Goal: Task Accomplishment & Management: Manage account settings

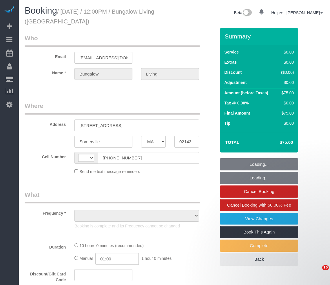
select select "MA"
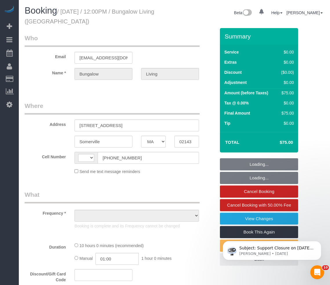
select select "object:423"
select select "number:89"
select select "number:90"
select select "number:15"
select select "number:7"
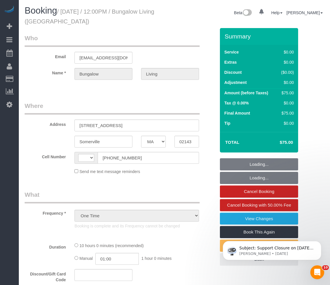
select select "string:US"
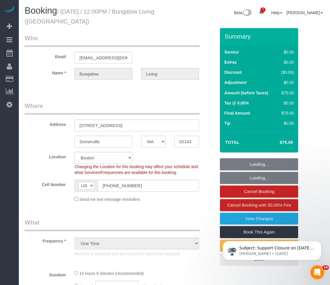
select select "10"
select select "spot1"
select select "object:978"
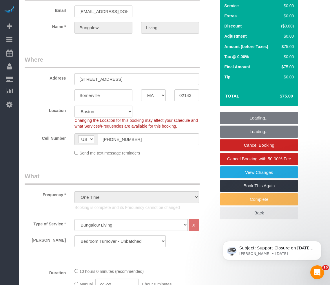
scroll to position [58, 0]
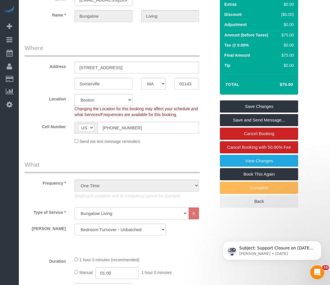
click at [118, 213] on select "Under 1,000 sq. ft. 1,001 - 1,500 sq. ft. 1,500+ sq. ft. Custom Cleaning Office…" at bounding box center [130, 214] width 113 height 12
click at [113, 228] on select "Regular Cleaning (Boston, NYC) - Under 2000 SF Regular Cleaning (Boston, NYC) -…" at bounding box center [119, 230] width 91 height 12
click at [184, 248] on div "Type of Service * Under 1,000 sq. ft. 1,001 - 1,500 sq. ft. 1,500+ sq. ft. Cust…" at bounding box center [120, 230] width 191 height 44
click at [103, 228] on select "Regular Cleaning (Boston, NYC) - Under 2000 SF Regular Cleaning (Boston, NYC) -…" at bounding box center [119, 230] width 91 height 12
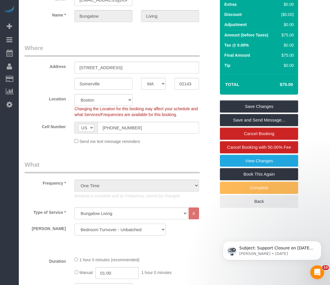
select select "22"
click at [74, 224] on select "Regular Cleaning (Boston, NYC) - Under 2000 SF Regular Cleaning (Boston, NYC) -…" at bounding box center [119, 230] width 91 height 12
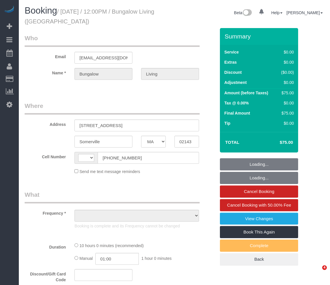
select select "MA"
select select "object:420"
select select "spot1"
select select "number:89"
select select "number:90"
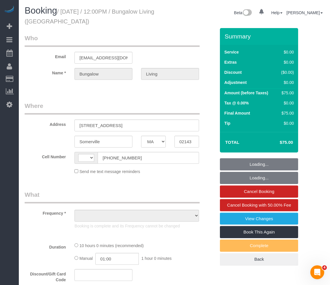
select select "number:15"
select select "number:7"
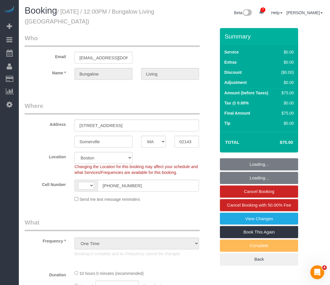
select select "object:675"
select select "string:US"
select select "10"
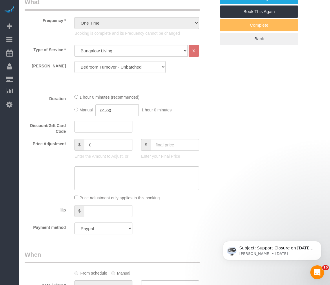
scroll to position [203, 0]
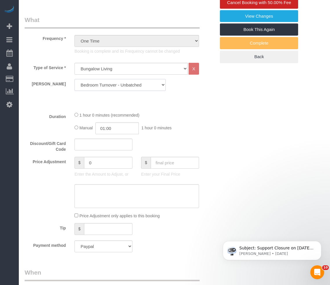
click at [110, 85] on select "Regular Cleaning (Boston, NYC) - Under 2000 SF Regular Cleaning (Boston, NYC) -…" at bounding box center [119, 85] width 91 height 12
select select "22"
click at [74, 79] on select "Regular Cleaning (Boston, NYC) - Under 2000 SF Regular Cleaning (Boston, NYC) -…" at bounding box center [119, 85] width 91 height 12
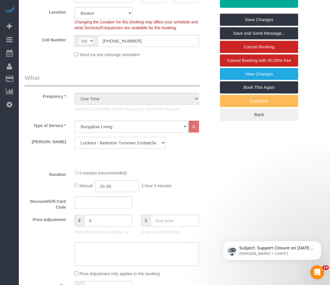
scroll to position [0, 0]
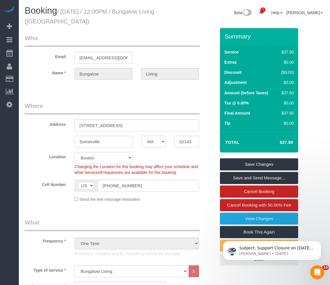
click at [173, 19] on div "Booking / August 29, 2025 / 12:00PM / Bungalow Living (Boston)" at bounding box center [97, 17] width 154 height 22
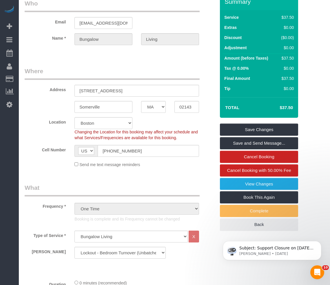
scroll to position [29, 0]
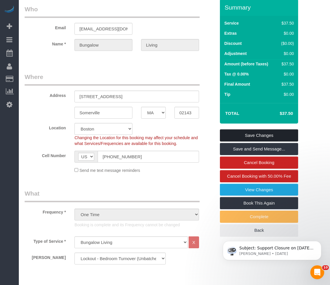
click at [256, 133] on link "Save Changes" at bounding box center [259, 135] width 78 height 12
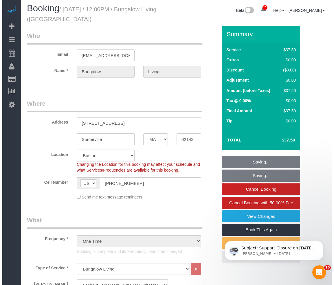
scroll to position [0, 0]
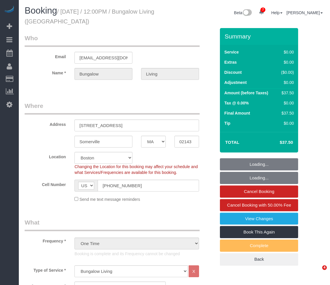
select select "MA"
select select "number:89"
select select "number:90"
select select "number:15"
select select "number:7"
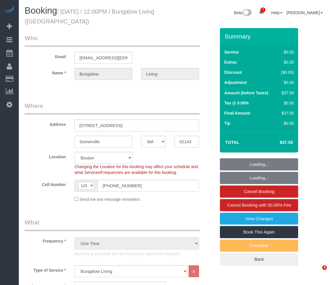
select select "object:1056"
select select "spot1"
select select "22"
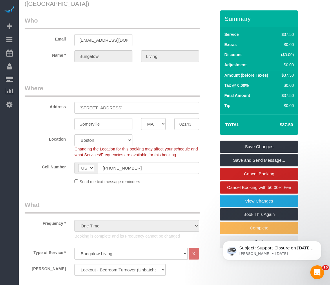
scroll to position [87, 0]
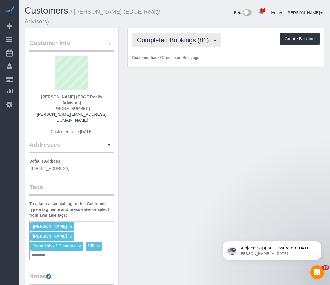
click at [184, 43] on span "Completed Bookings (81)" at bounding box center [174, 39] width 75 height 7
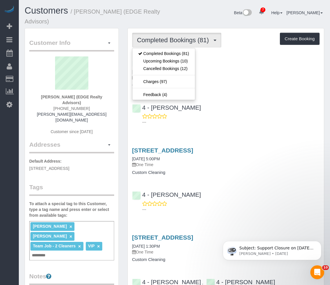
click at [254, 91] on div "[STREET_ADDRESS] [DATE] 12:00PM One Time Custom Cleaning 4 - [PERSON_NAME] ---" at bounding box center [226, 91] width 196 height 73
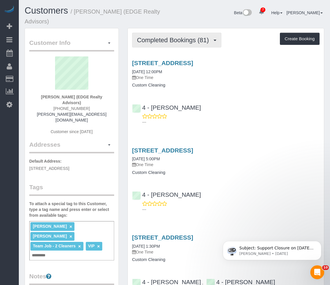
click at [204, 42] on span "Completed Bookings (81)" at bounding box center [174, 39] width 75 height 7
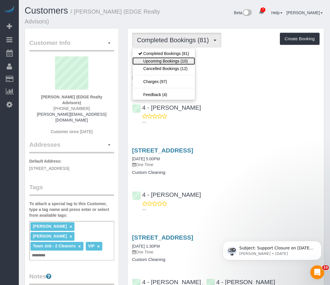
click at [159, 62] on link "Upcoming Bookings (10)" at bounding box center [163, 61] width 63 height 8
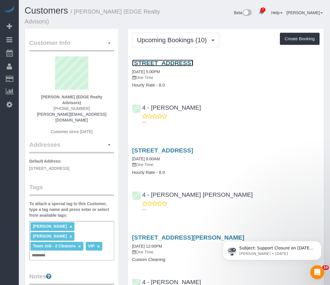
click at [166, 62] on link "1660 Soldiers Field Road, Brighton, MA 02135" at bounding box center [162, 63] width 61 height 7
click at [195, 83] on h4 "Hourly Rate - 8.0" at bounding box center [225, 85] width 187 height 5
click at [184, 148] on link "1660 Soldiers Field Road, Brighton, MA 02135" at bounding box center [162, 150] width 61 height 7
click at [239, 100] on div "4 - Marcia Batista ---" at bounding box center [226, 112] width 196 height 26
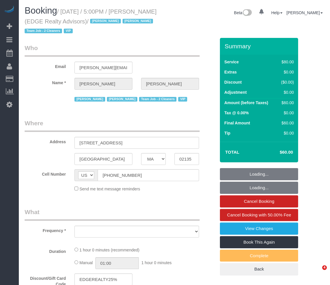
select select "MA"
select select "number:89"
select select "number:90"
select select "number:15"
select select "number:5"
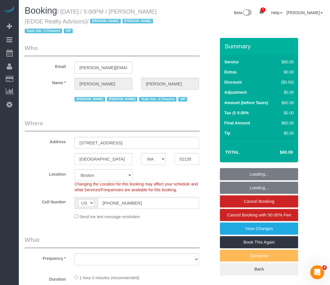
select select "object:860"
select select "string:stripe-pm_1NctNu4VGloSiKo7xER55rCs"
select select "object:1064"
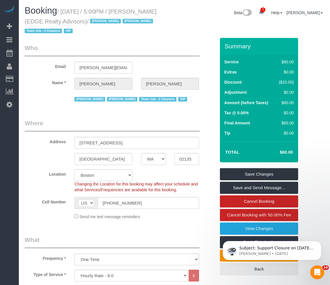
click at [179, 17] on div "Beta 7 Your Notifications You have 0 alerts × You have 6 to charge for 08/29/20…" at bounding box center [251, 13] width 154 height 15
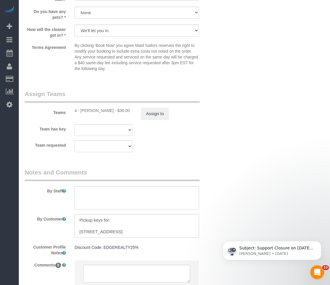
scroll to position [663, 0]
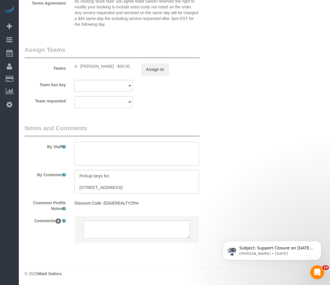
click at [110, 146] on textarea at bounding box center [136, 154] width 124 height 24
paste textarea "Locker 13, code 426 for Marcia"
drag, startPoint x: 119, startPoint y: 147, endPoint x: 193, endPoint y: 157, distance: 74.8
click at [194, 160] on textarea at bounding box center [136, 154] width 124 height 24
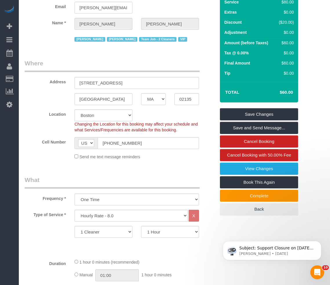
scroll to position [56, 0]
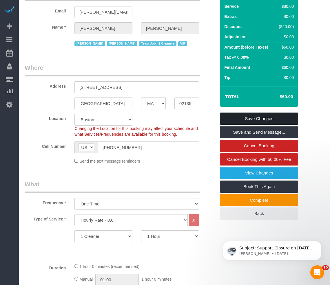
type textarea "Locker 13, code 426"
click at [231, 118] on link "Save Changes" at bounding box center [259, 119] width 78 height 12
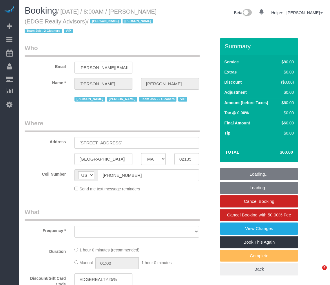
select select "MA"
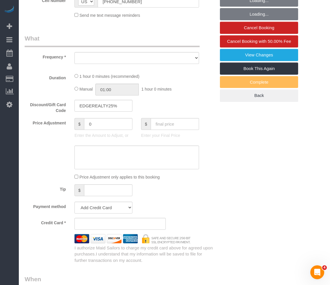
select select "object:699"
select select "number:89"
select select "number:90"
select select "number:15"
select select "number:5"
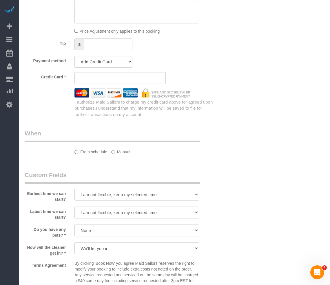
select select "string:stripe-pm_1NctNu4VGloSiKo7xER55rCs"
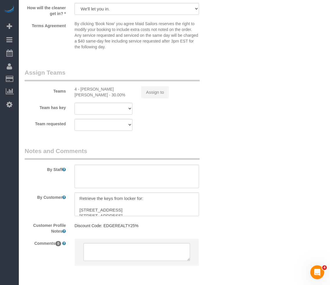
select select "object:850"
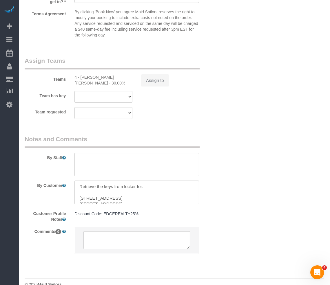
select select "spot1"
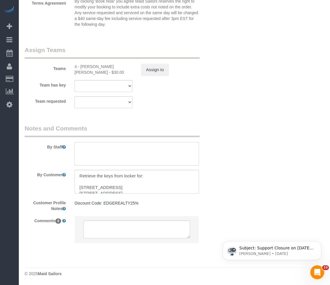
click at [125, 149] on textarea at bounding box center [136, 154] width 124 height 24
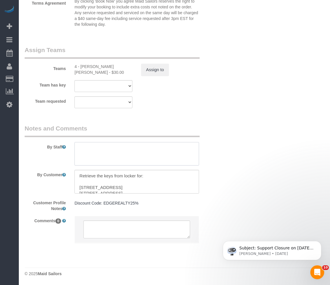
paste textarea ":ok: 1 5:29 Locker 14, code 951 for Fabiola"
drag, startPoint x: 43, startPoint y: 127, endPoint x: 19, endPoint y: 108, distance: 30.9
drag, startPoint x: 120, startPoint y: 148, endPoint x: 200, endPoint y: 155, distance: 79.9
click at [200, 155] on div at bounding box center [136, 154] width 133 height 24
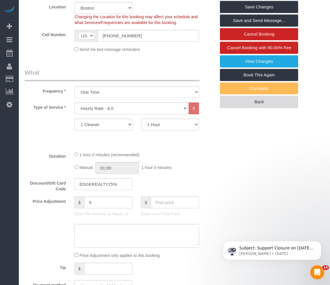
scroll to position [163, 0]
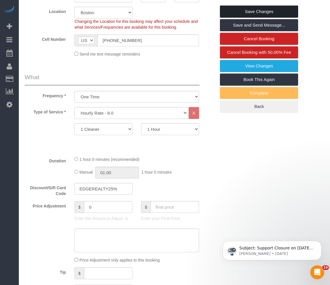
type textarea "Locker 14, code 951"
click at [243, 13] on link "Save Changes" at bounding box center [259, 11] width 78 height 12
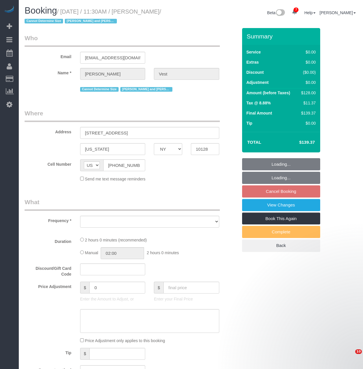
select select "NY"
select select "object:50713"
select select "number:57"
select select "number:74"
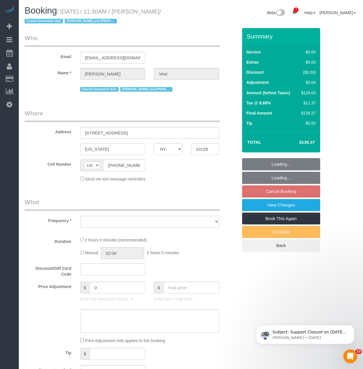
select select "number:15"
select select "number:6"
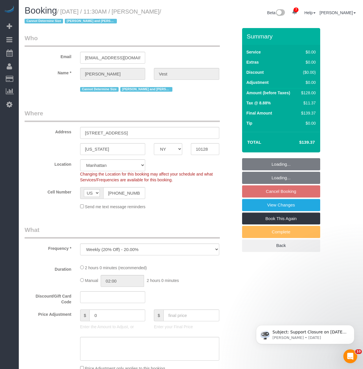
scroll to position [954, 363]
select select "object:51373"
select select "string:stripe-pm_1R74TQ4VGloSiKo7zsvzPauP"
select select "1"
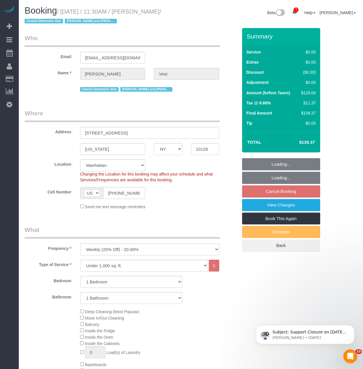
select select "1"
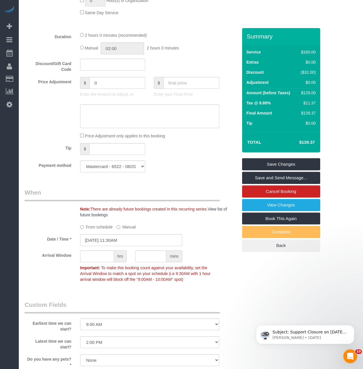
scroll to position [579, 0]
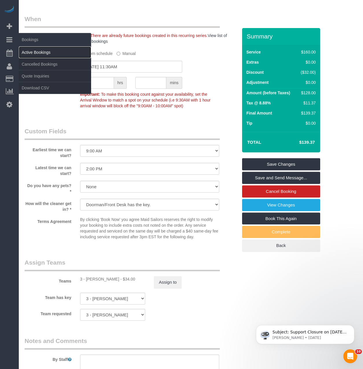
click at [29, 49] on link "Active Bookings" at bounding box center [55, 53] width 72 height 12
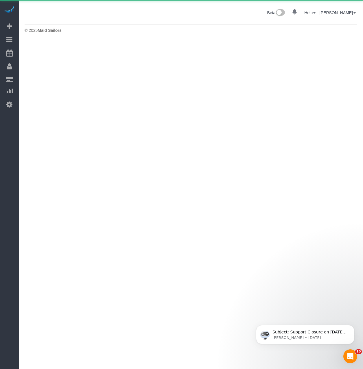
scroll to position [0, 0]
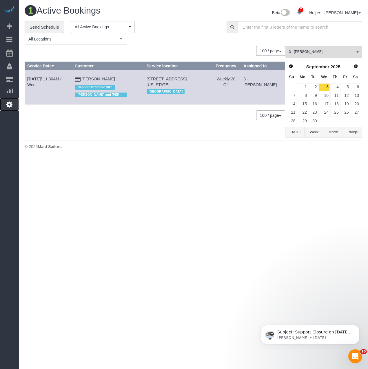
click at [9, 106] on icon at bounding box center [9, 104] width 6 height 7
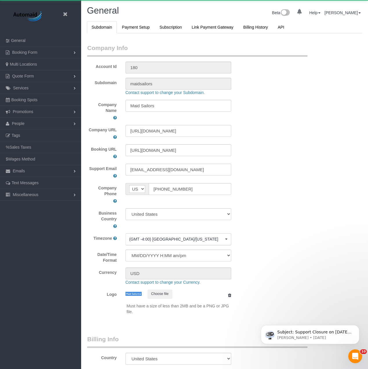
select select "425"
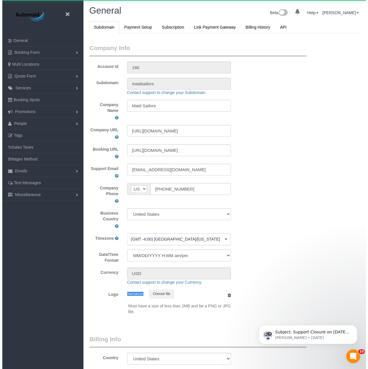
scroll to position [1309, 363]
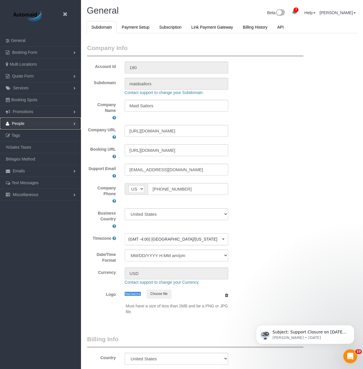
click at [32, 124] on link "People" at bounding box center [40, 124] width 81 height 12
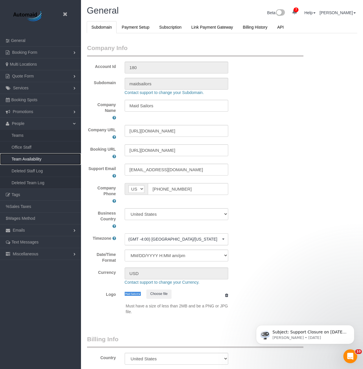
click at [25, 160] on link "Team Availability" at bounding box center [40, 159] width 81 height 12
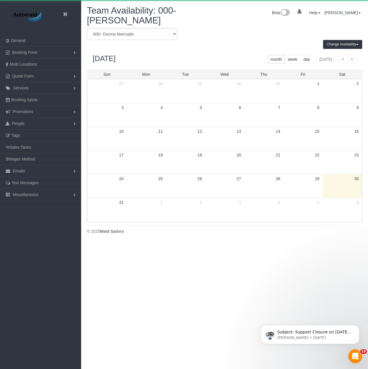
scroll to position [243, 368]
click at [140, 36] on select "* - K.J. *[PERSON_NAME] - Test 000 - Partnerships 000 - TEAM JOB 000- [PERSON_N…" at bounding box center [132, 34] width 90 height 12
select select "number:33956"
click at [87, 28] on select "* - K.J. *[PERSON_NAME] - Test 000 - Partnerships 000 - TEAM JOB 000- [PERSON_N…" at bounding box center [132, 34] width 90 height 12
